Goal: Task Accomplishment & Management: Use online tool/utility

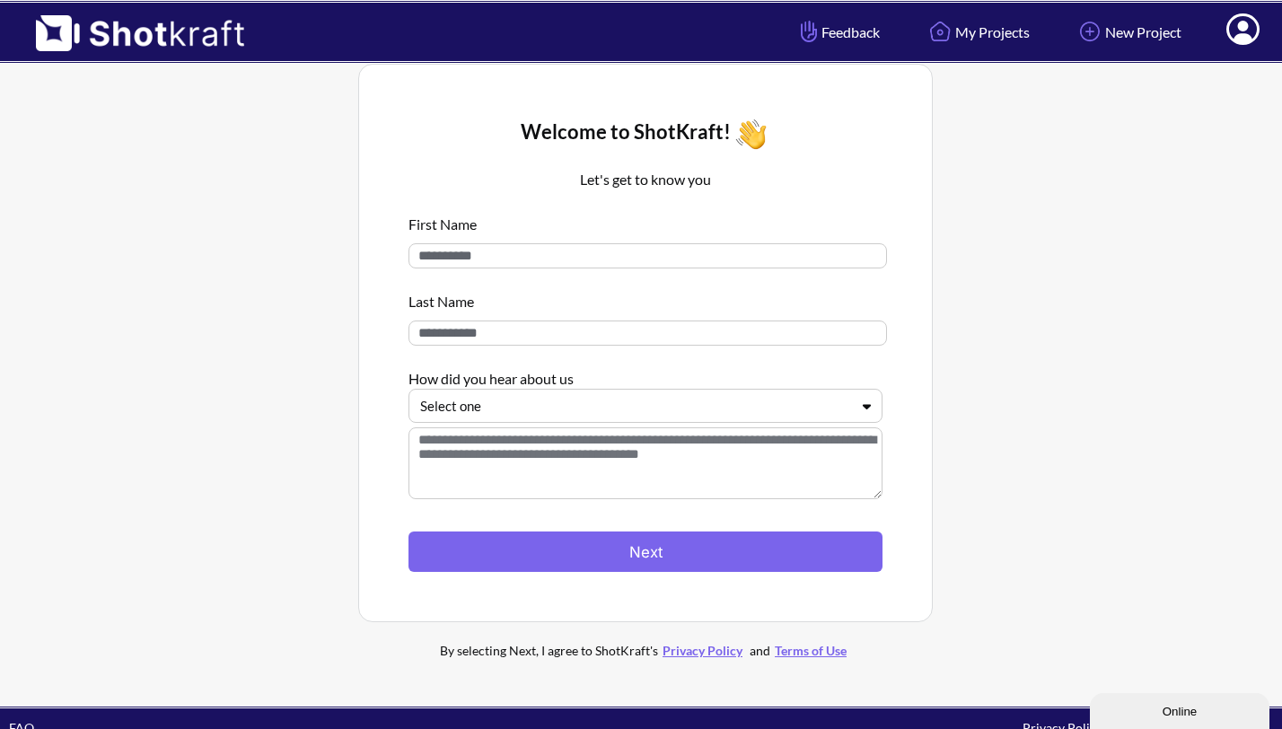
click at [530, 249] on input at bounding box center [647, 255] width 478 height 25
type input "****"
click at [522, 324] on input at bounding box center [647, 332] width 478 height 25
type input "********"
click at [541, 408] on div at bounding box center [634, 406] width 429 height 21
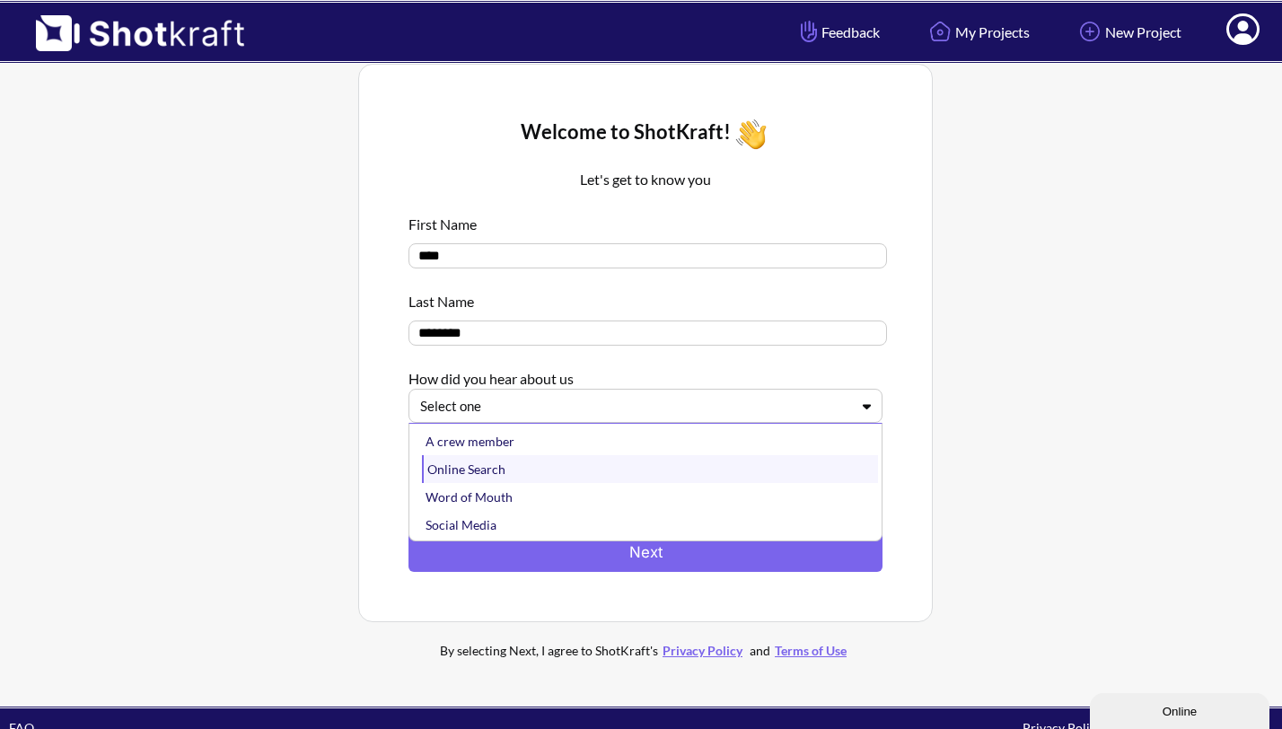
click at [546, 469] on div "Online Search" at bounding box center [650, 469] width 456 height 28
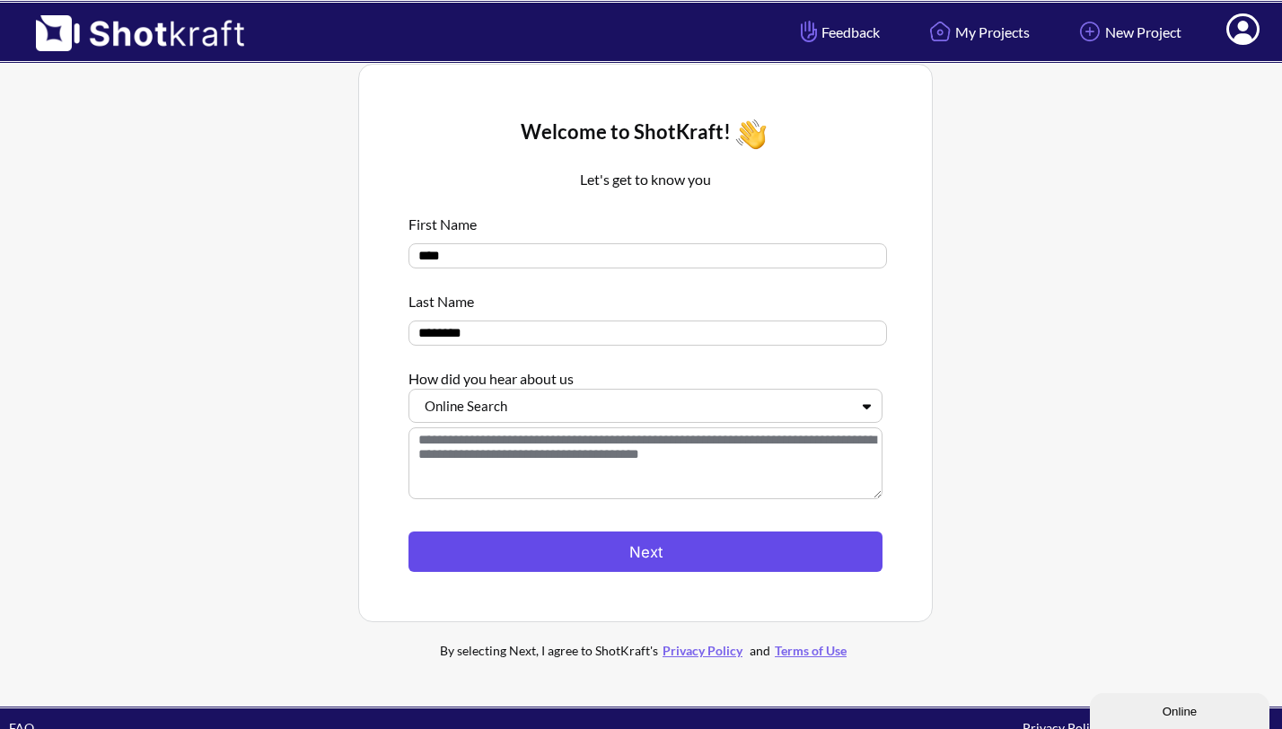
click at [568, 550] on button "Next" at bounding box center [645, 551] width 474 height 40
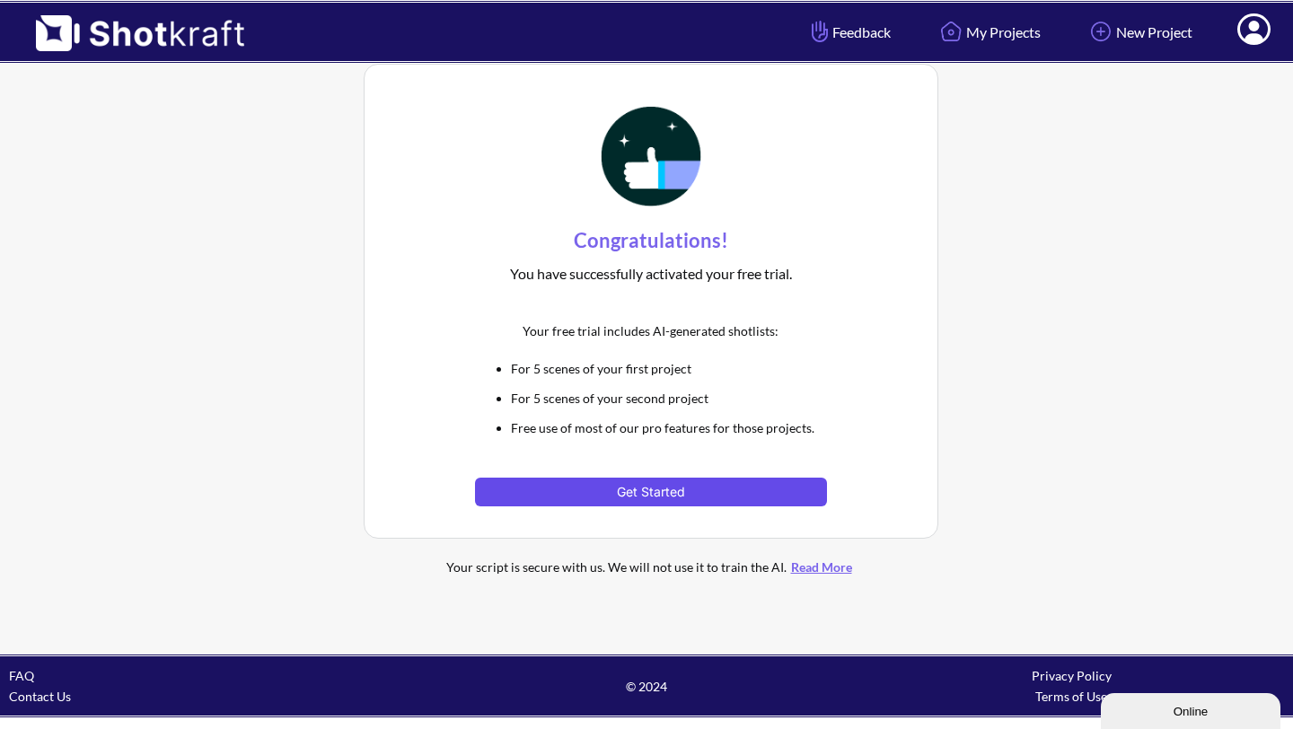
click at [569, 500] on button "Get Started" at bounding box center [650, 492] width 351 height 29
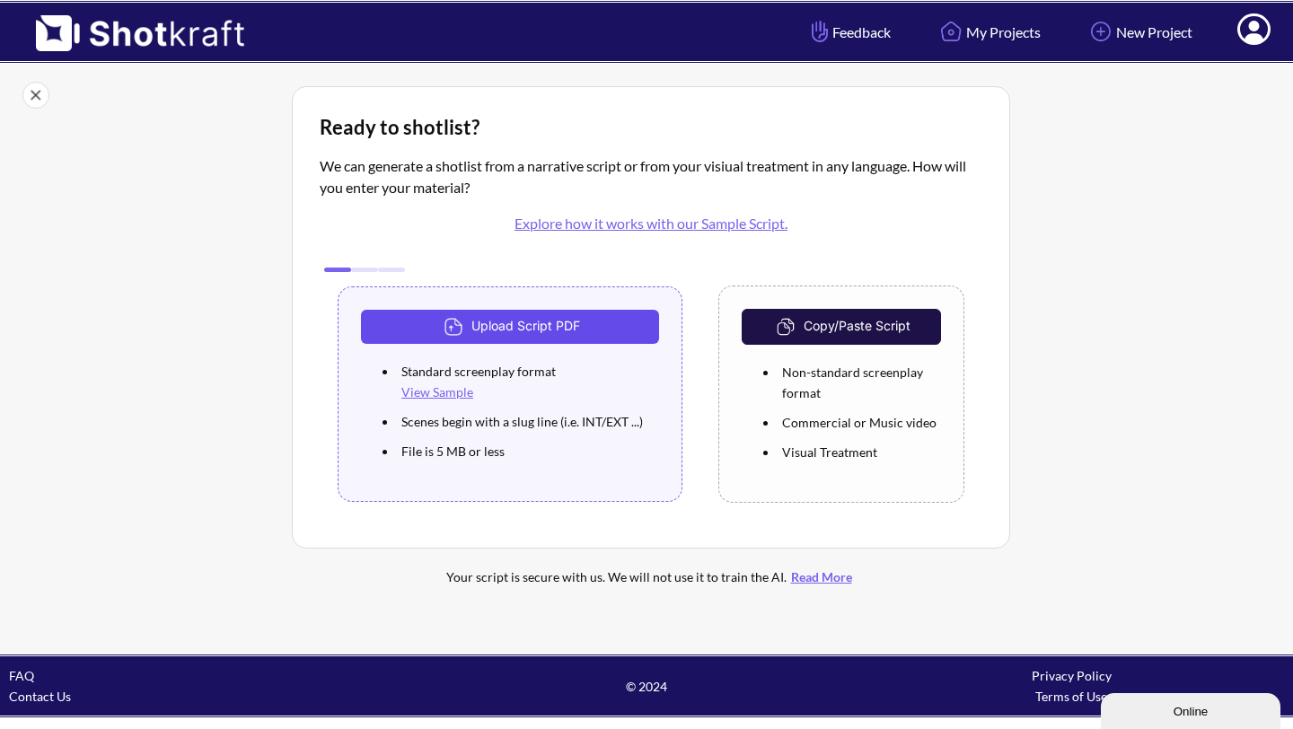
click at [565, 331] on button "Upload Script PDF" at bounding box center [510, 327] width 298 height 34
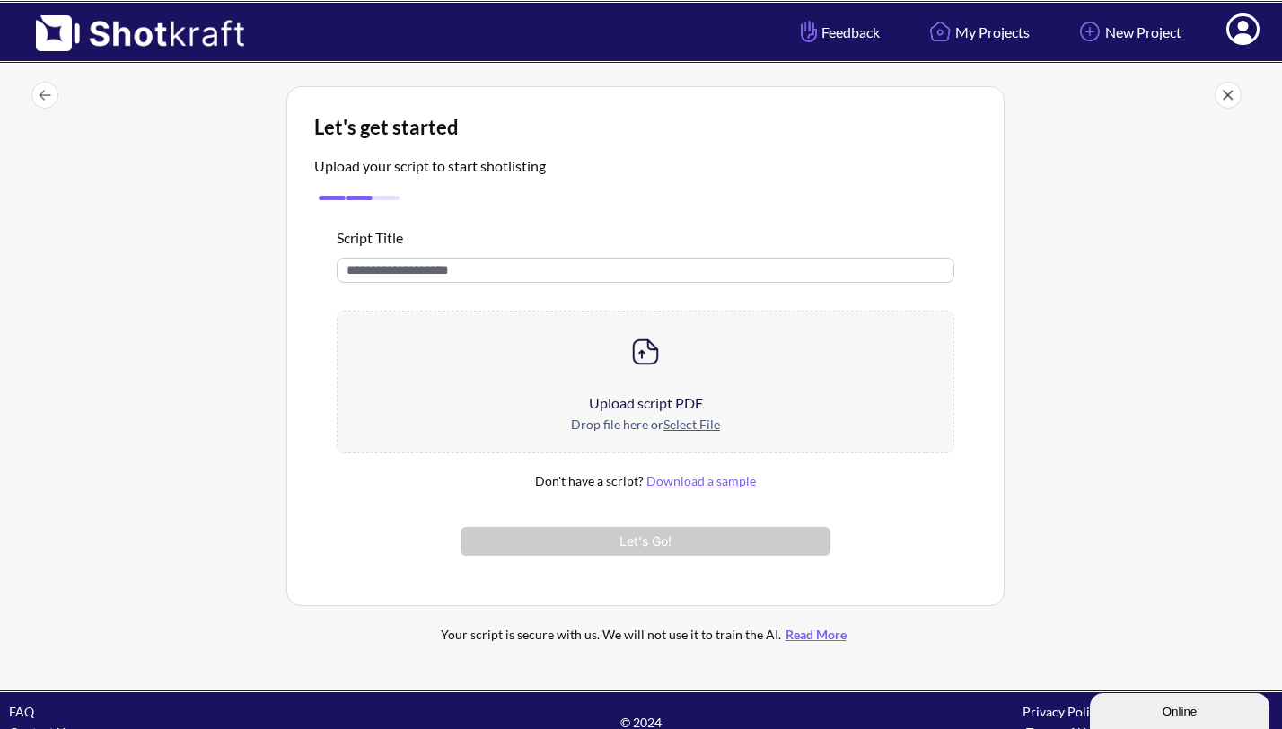
click at [669, 442] on div "Drop file here or Select File" at bounding box center [646, 433] width 616 height 39
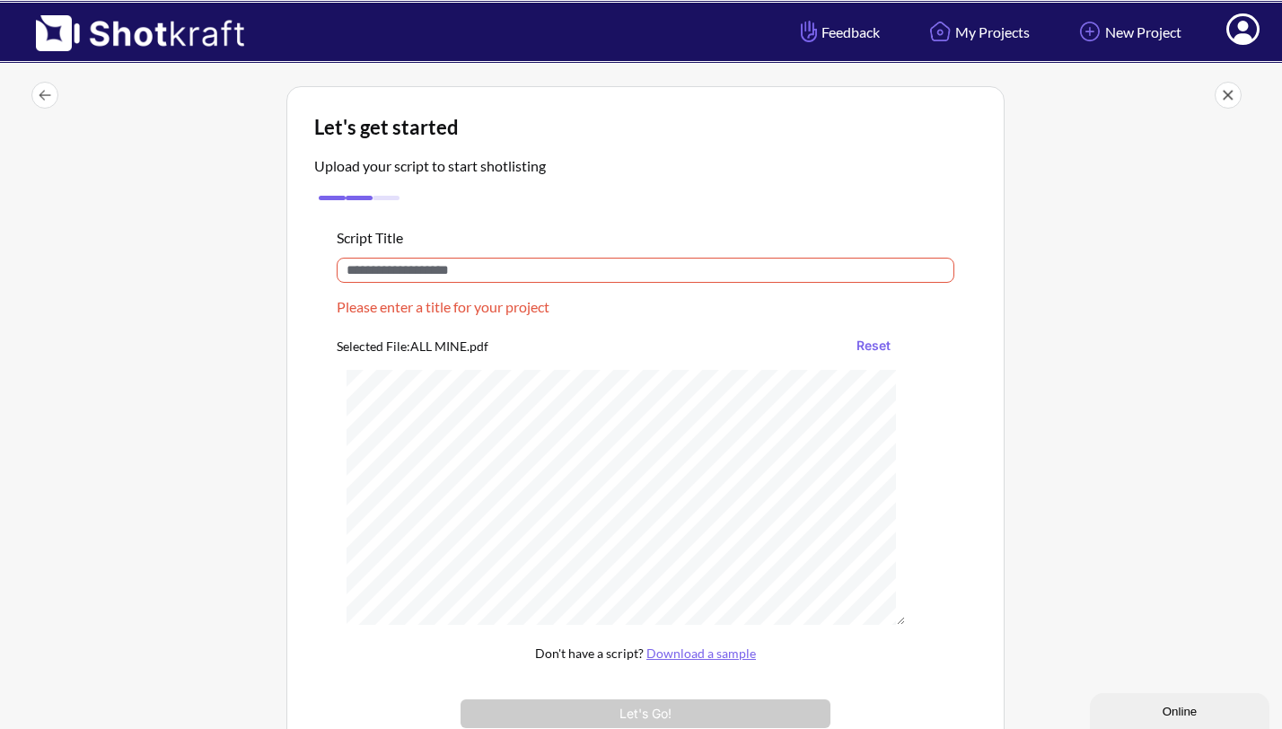
click at [547, 276] on input "text" at bounding box center [646, 270] width 618 height 25
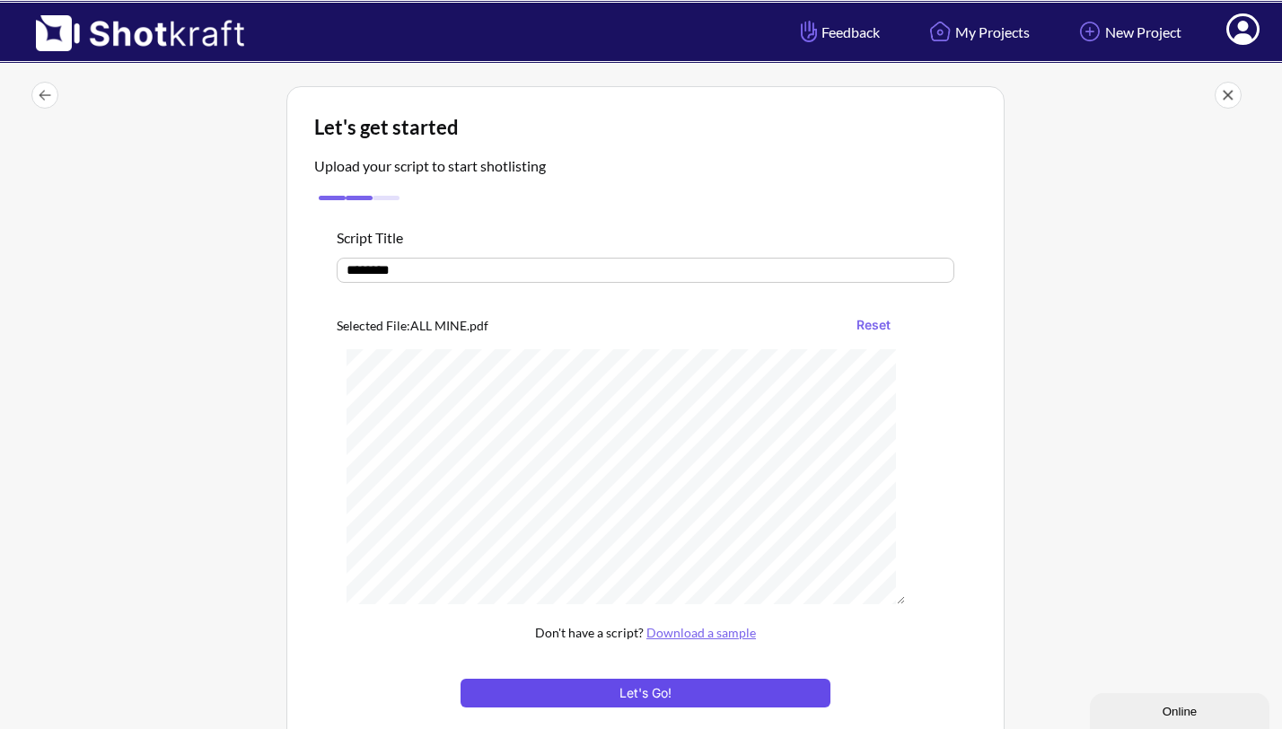
type input "********"
click at [653, 697] on button "Let's Go!" at bounding box center [645, 693] width 370 height 29
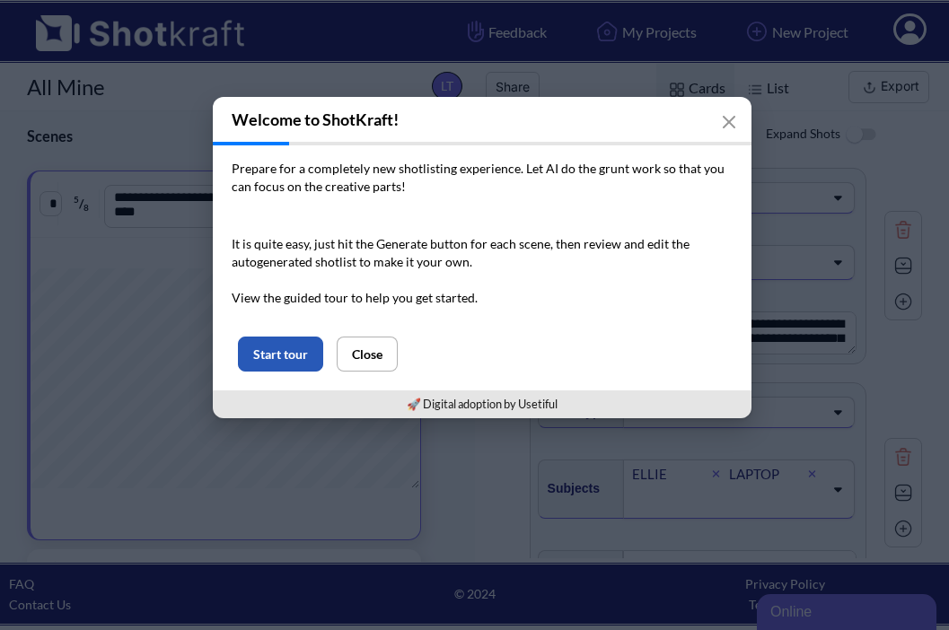
click at [277, 358] on button "Start tour" at bounding box center [280, 354] width 85 height 35
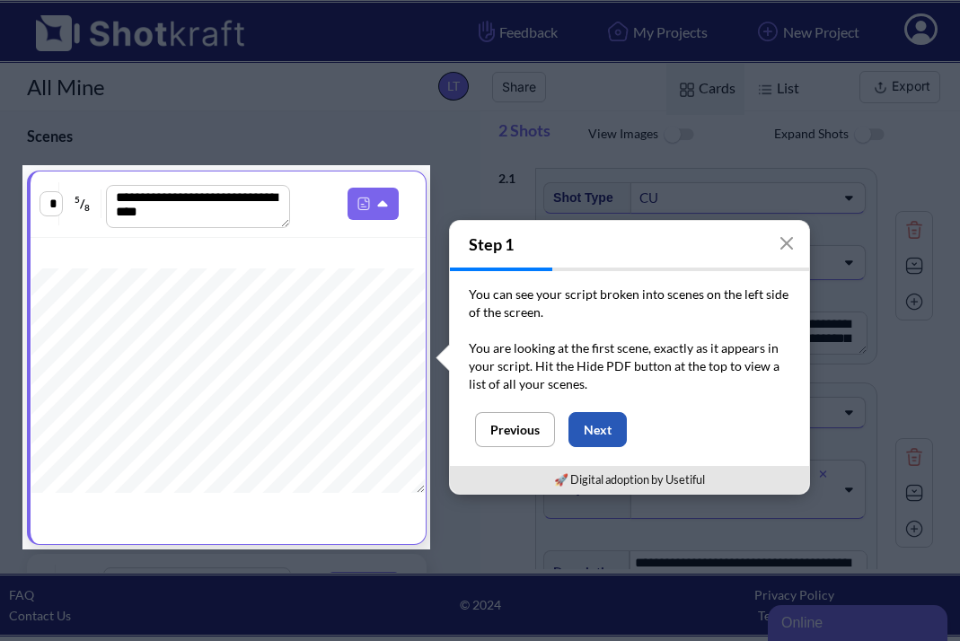
click at [585, 432] on button "Next" at bounding box center [597, 429] width 58 height 35
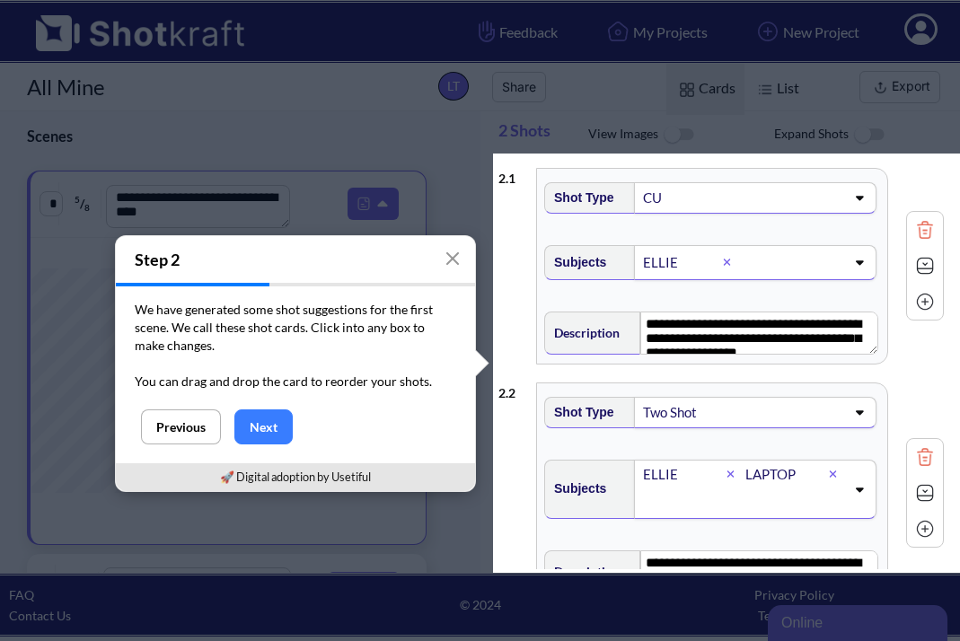
click at [689, 203] on div "CU" at bounding box center [690, 198] width 98 height 24
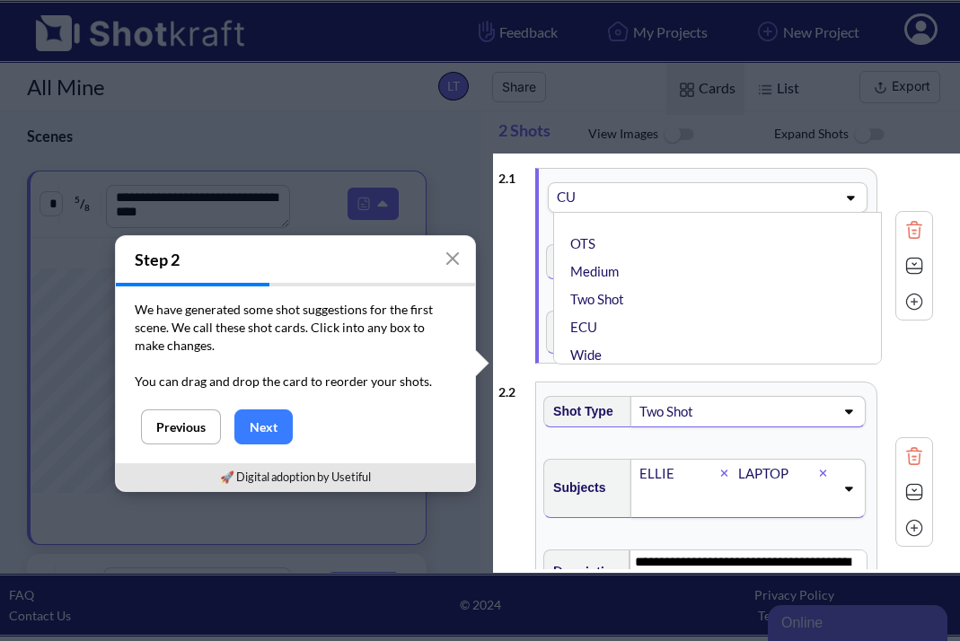
click at [633, 112] on div at bounding box center [726, 76] width 467 height 153
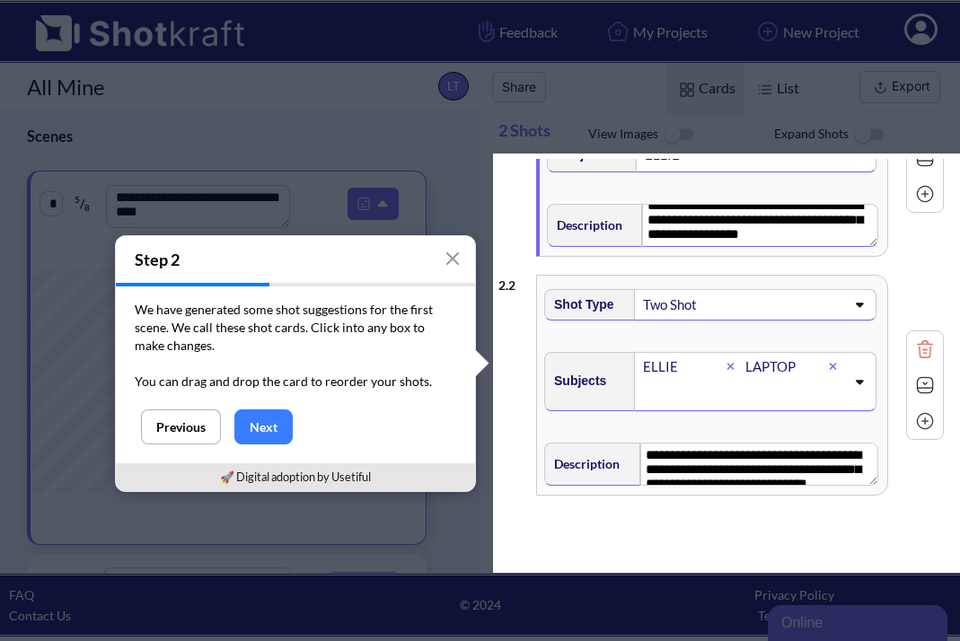
scroll to position [115, 0]
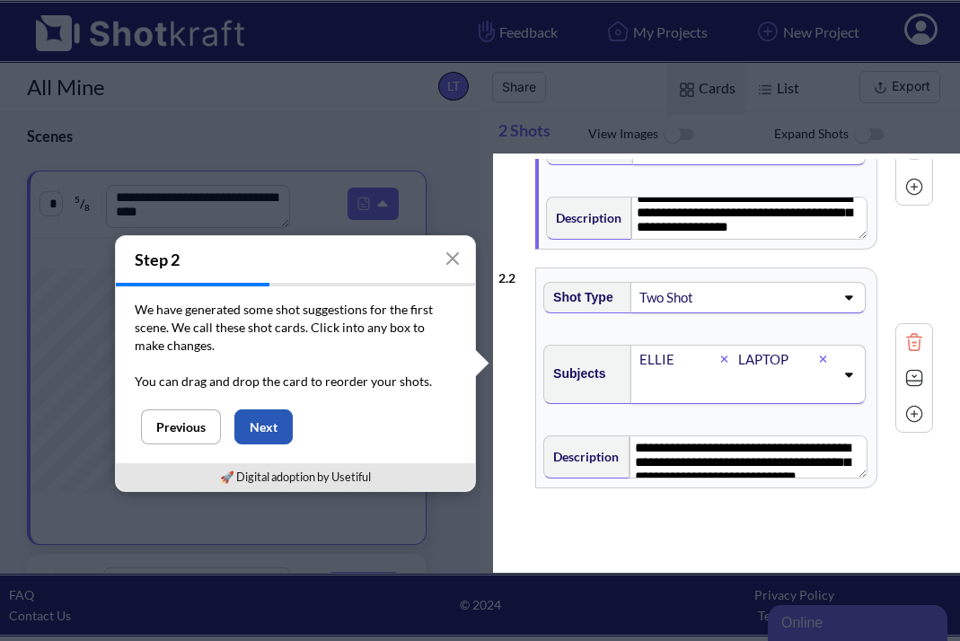
click at [271, 415] on button "Next" at bounding box center [263, 426] width 58 height 35
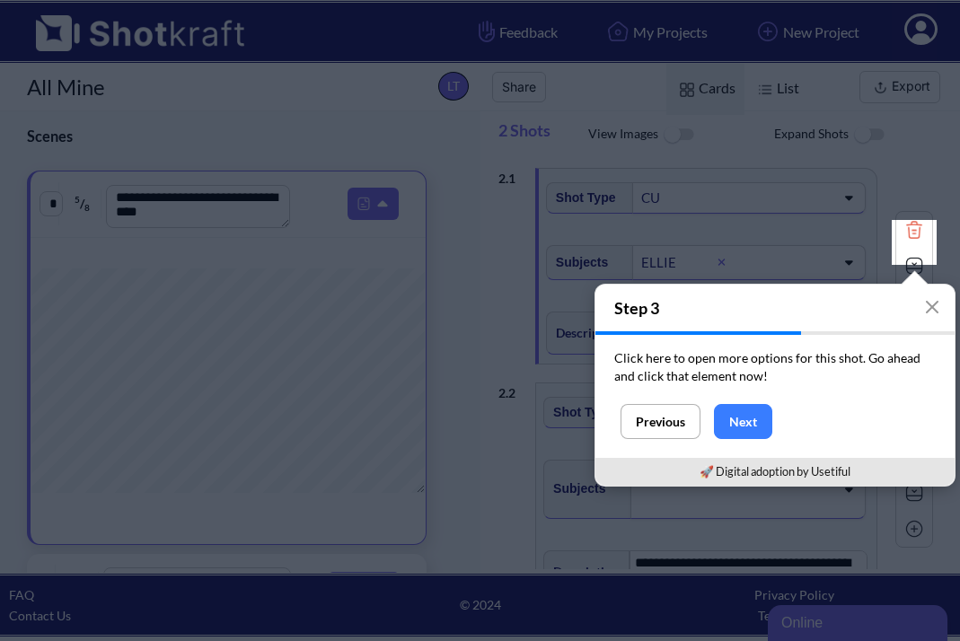
scroll to position [0, 0]
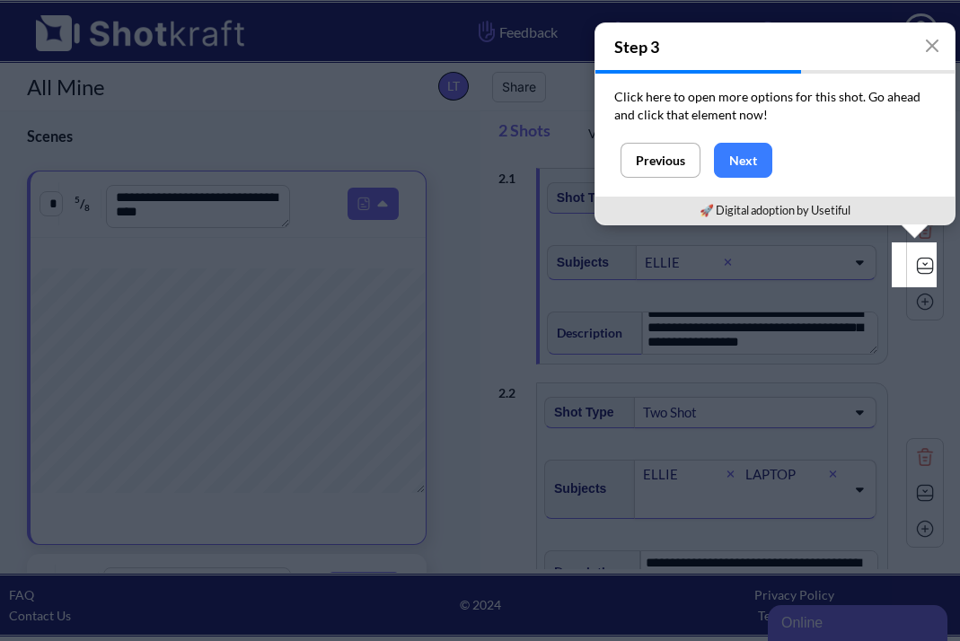
click at [914, 264] on img at bounding box center [924, 265] width 27 height 27
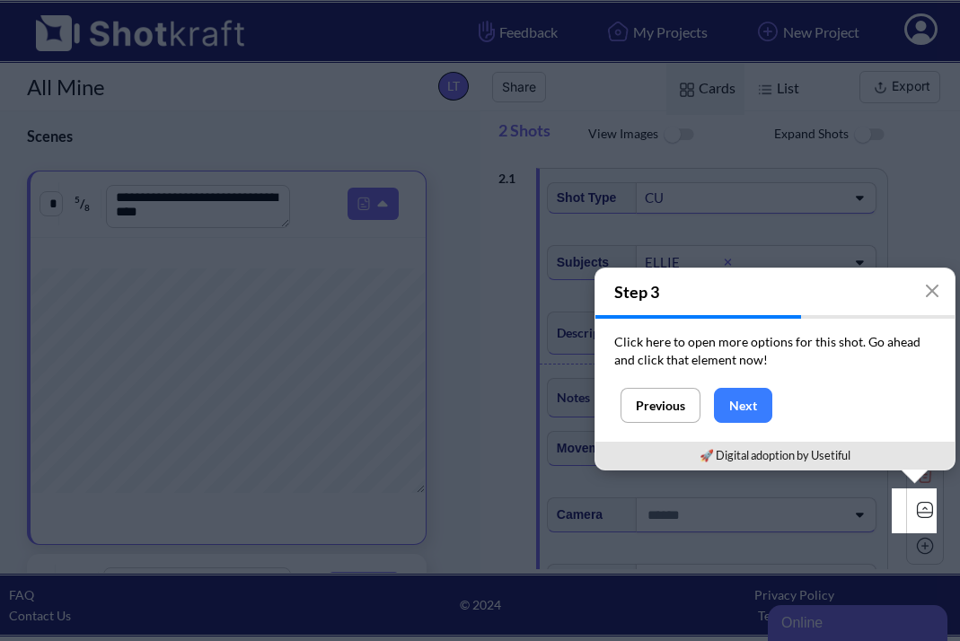
click at [912, 505] on img at bounding box center [924, 509] width 27 height 27
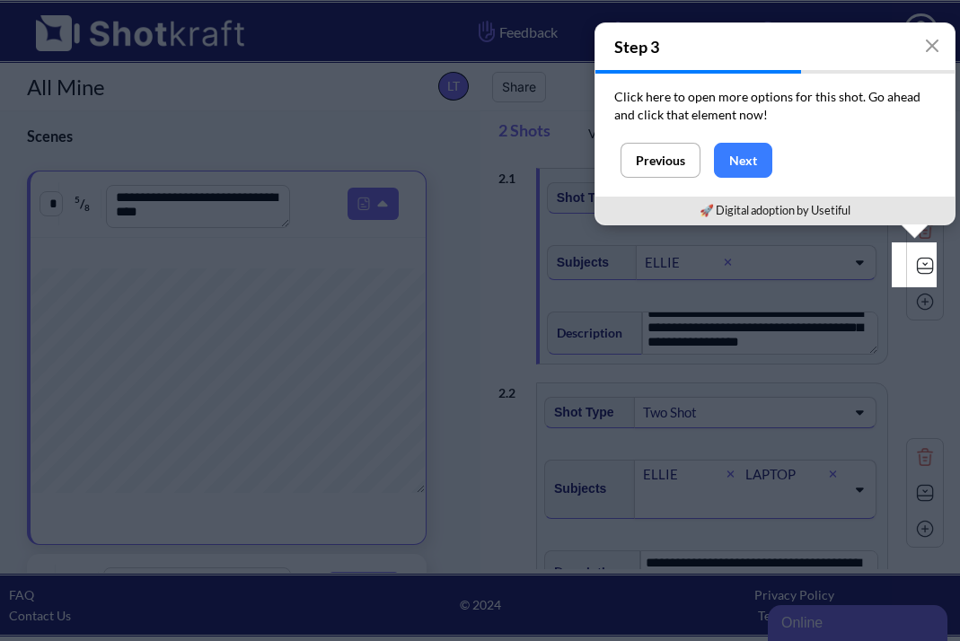
click at [912, 259] on img at bounding box center [924, 265] width 27 height 27
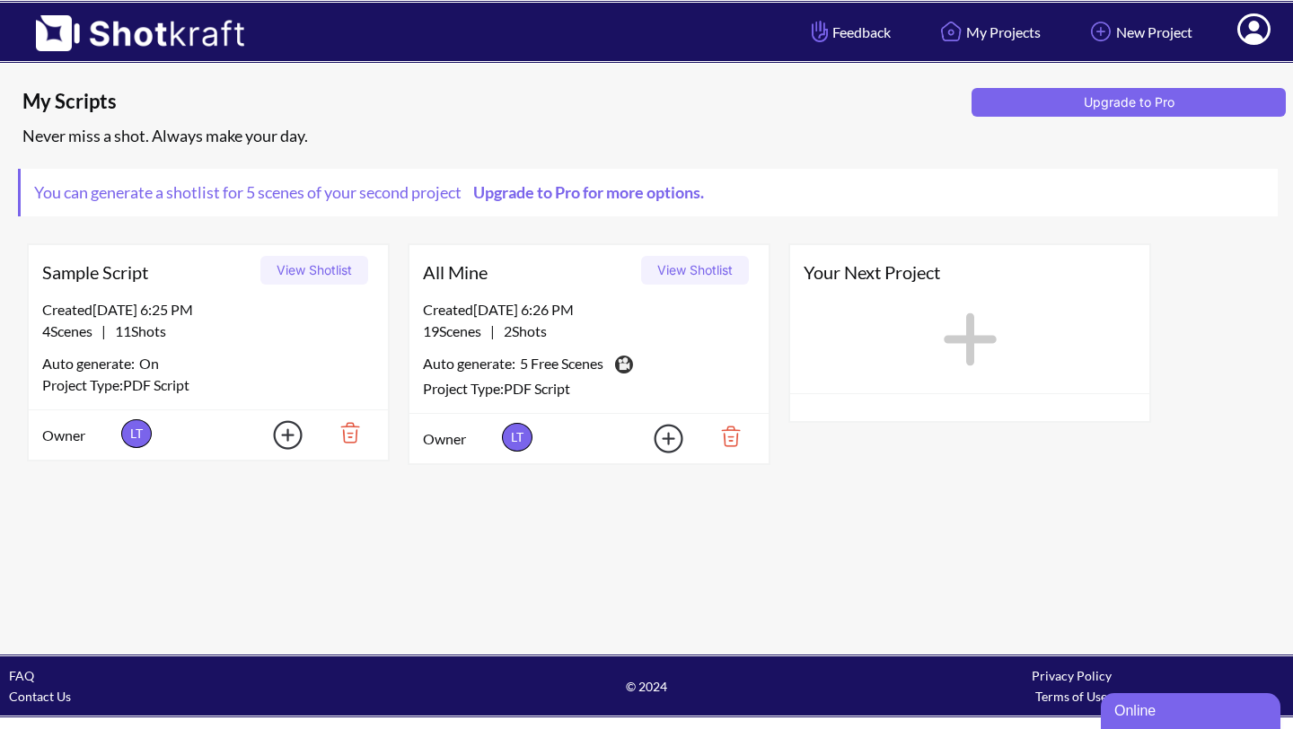
click at [358, 435] on img at bounding box center [343, 432] width 62 height 31
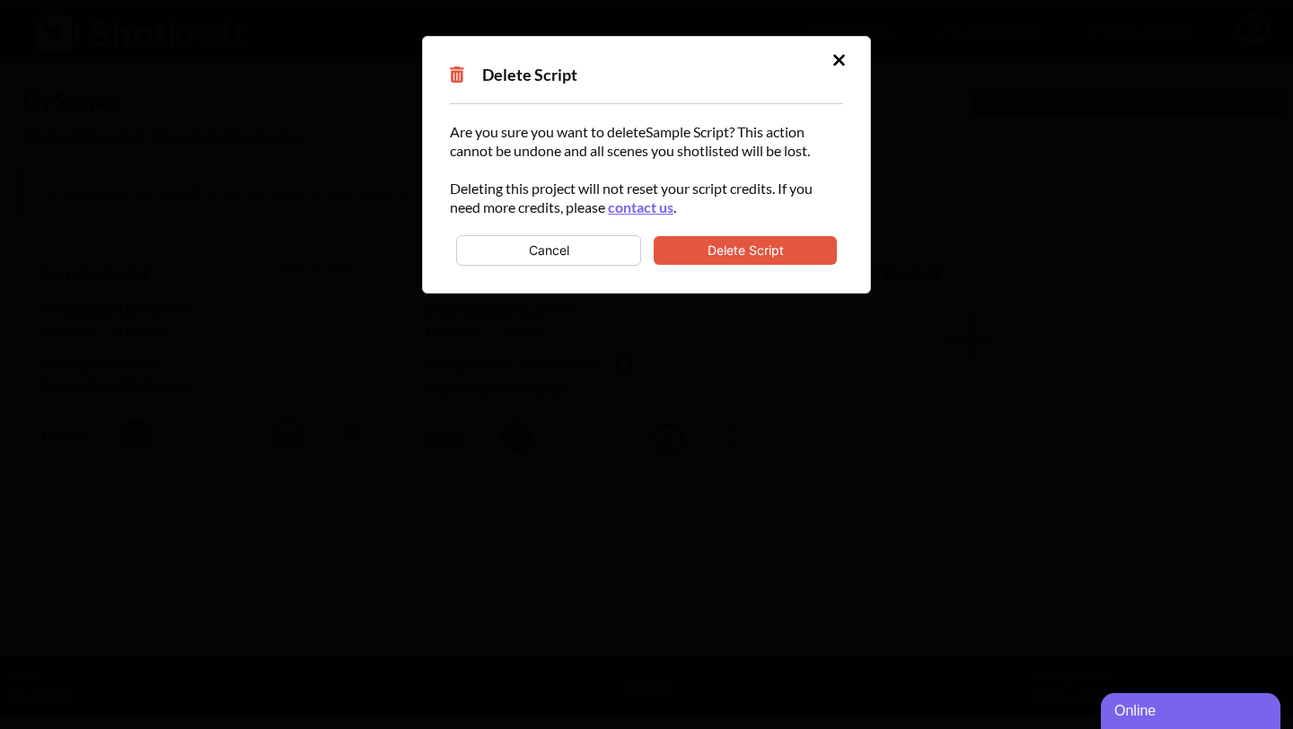
click at [736, 246] on button "Delete Script" at bounding box center [744, 250] width 183 height 29
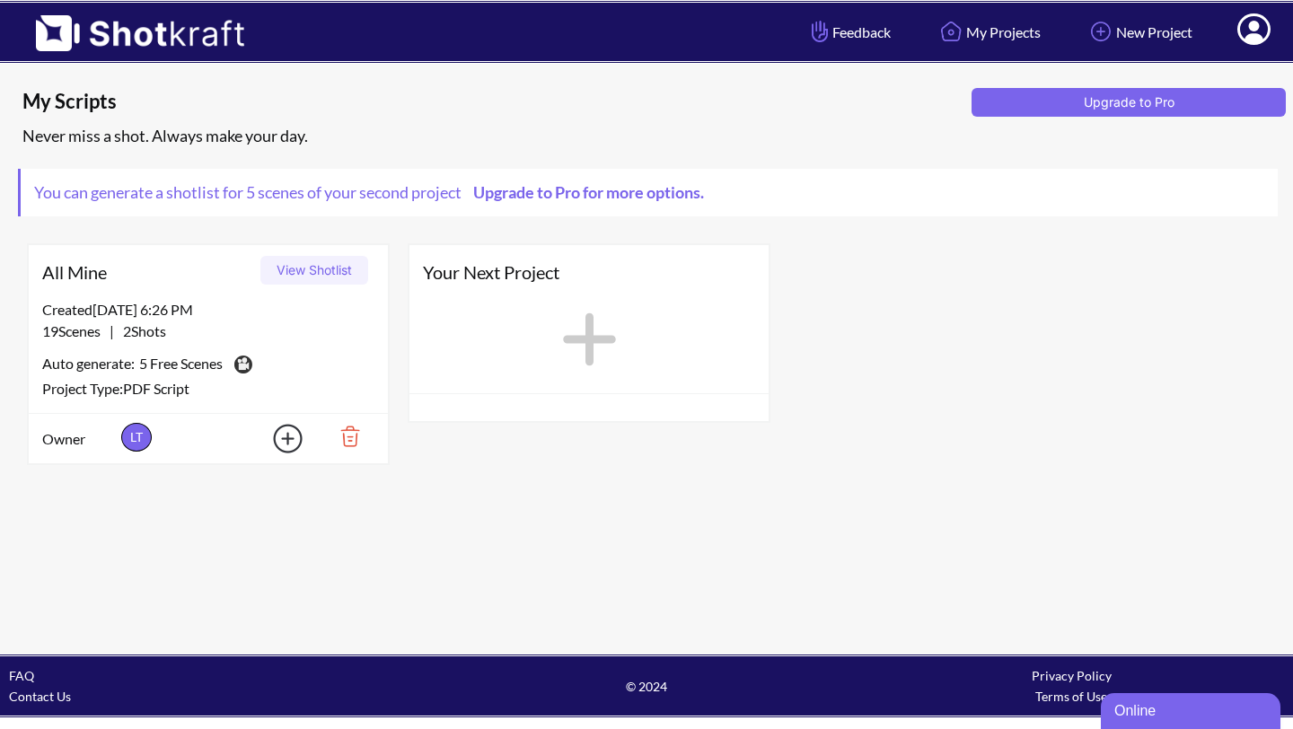
click at [356, 443] on img at bounding box center [343, 436] width 62 height 31
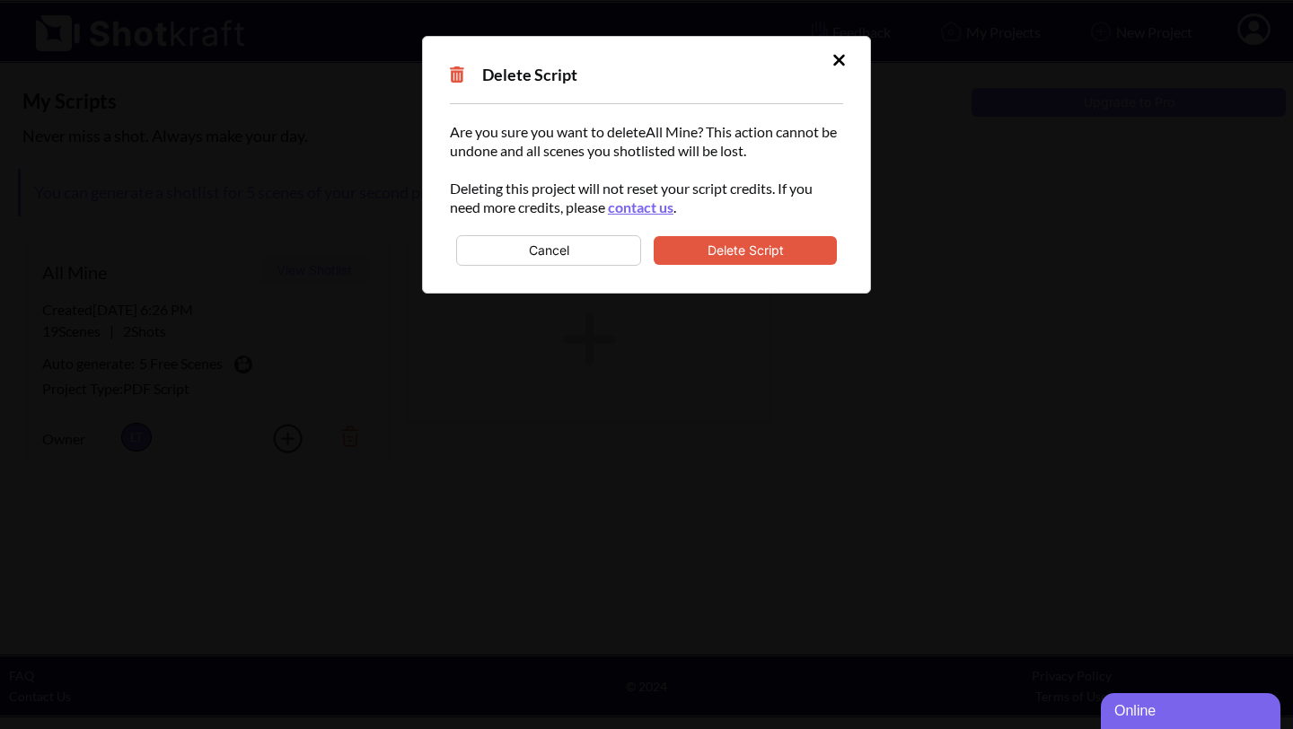
click at [717, 251] on button "Delete Script" at bounding box center [744, 250] width 183 height 29
